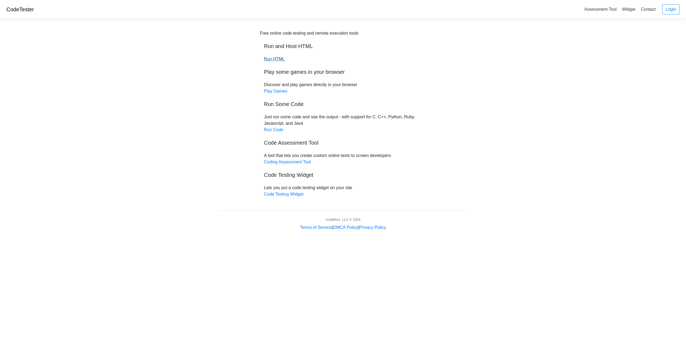
click at [276, 57] on link "Run HTML" at bounding box center [274, 59] width 21 height 5
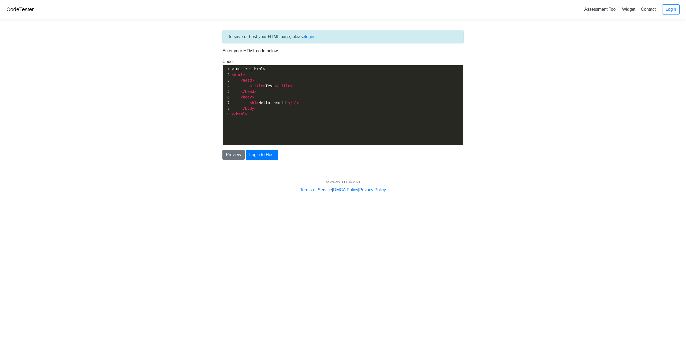
scroll to position [2, 0]
click at [277, 115] on pre "</ html >" at bounding box center [349, 114] width 237 height 6
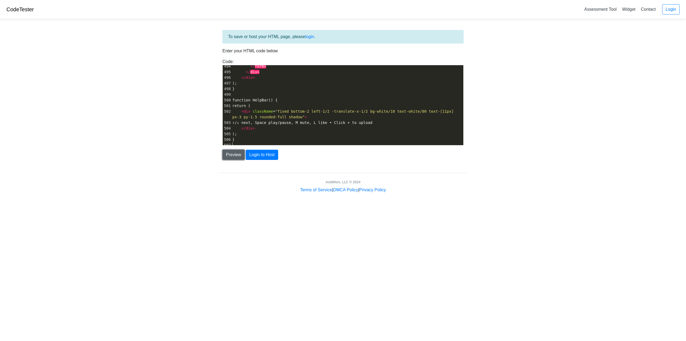
click at [236, 153] on button "Preview" at bounding box center [233, 155] width 22 height 10
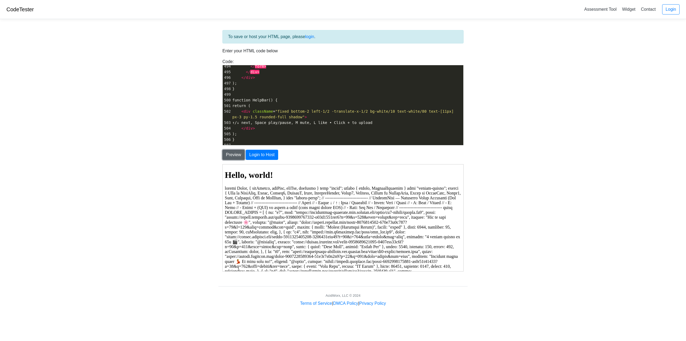
scroll to position [0, 0]
click at [259, 137] on pre "}" at bounding box center [347, 140] width 232 height 6
type textarea "<!DOCTYPE html> <html> <head> <title>Test</title> </head> <body> <h1>Hello, wor…"
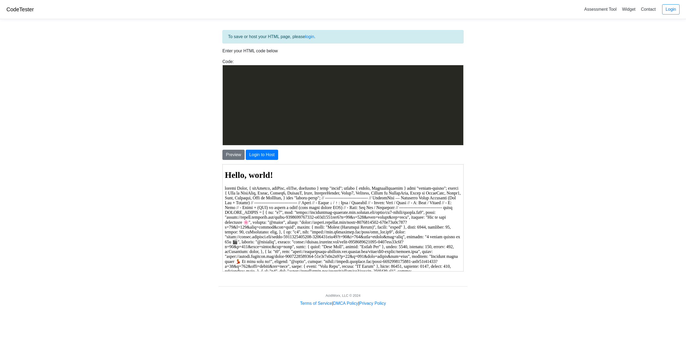
scroll to position [2749, 0]
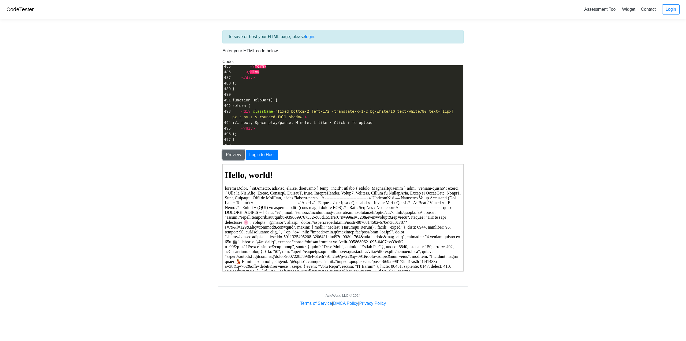
click at [233, 154] on button "Preview" at bounding box center [233, 155] width 22 height 10
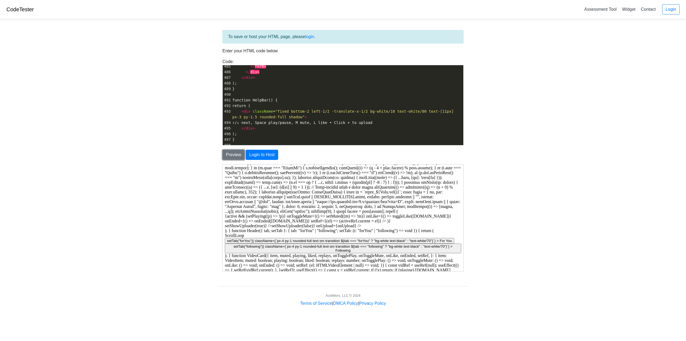
scroll to position [222, 0]
